Goal: Obtain resource: Download file/media

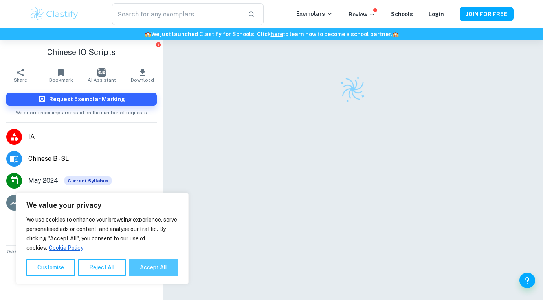
click at [146, 265] on button "Accept All" at bounding box center [153, 267] width 49 height 17
checkbox input "true"
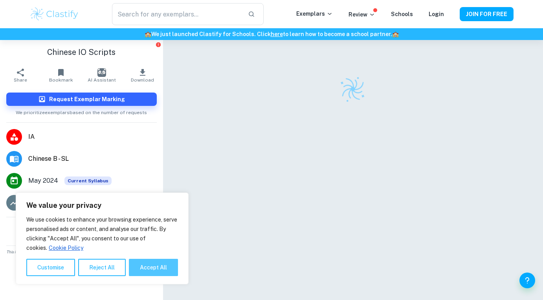
checkbox input "true"
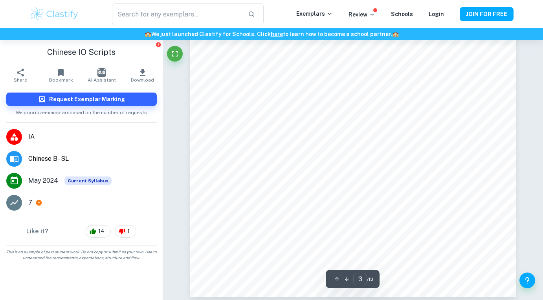
scroll to position [1244, 0]
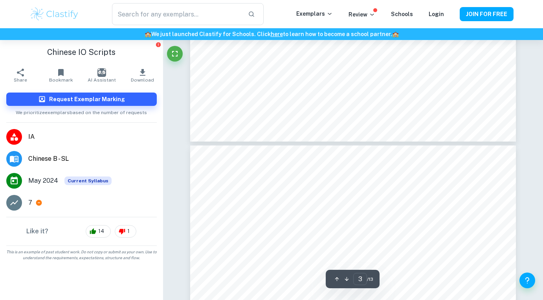
type input "4"
